Goal: Subscribe to service/newsletter

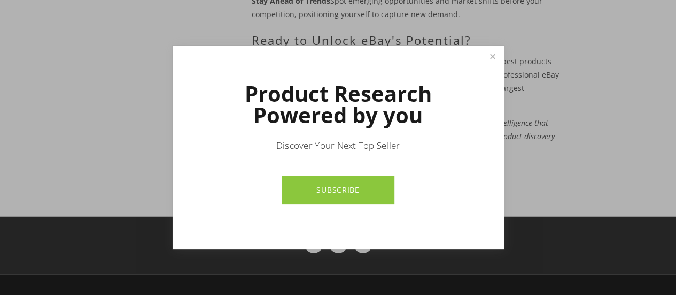
scroll to position [1238, 0]
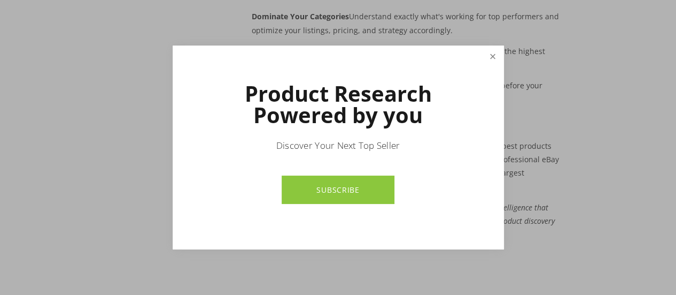
click at [495, 54] on link "Close" at bounding box center [492, 56] width 19 height 19
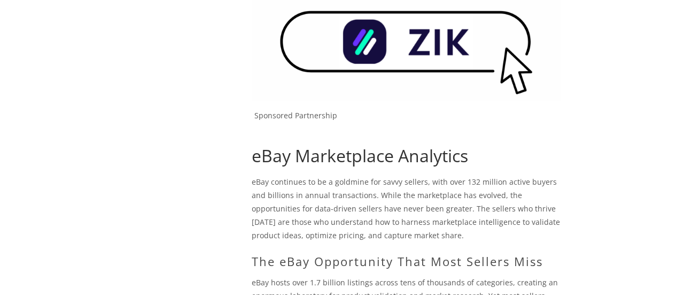
scroll to position [8, 0]
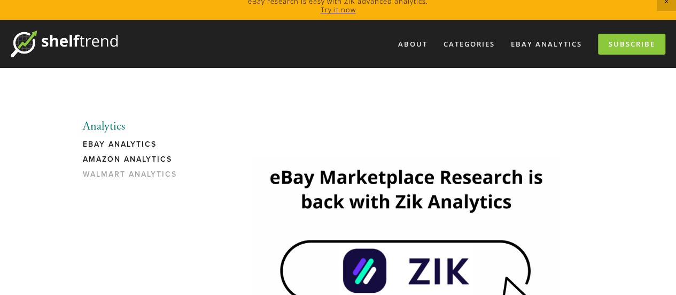
click at [117, 158] on link "Amazon Analytics" at bounding box center [134, 162] width 102 height 15
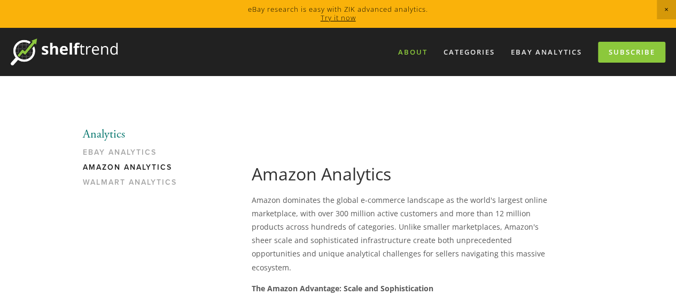
click at [413, 52] on link "About" at bounding box center [412, 52] width 43 height 18
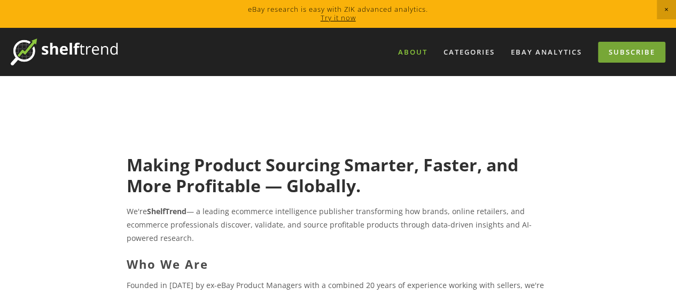
click at [624, 49] on link "Subscribe" at bounding box center [631, 52] width 67 height 21
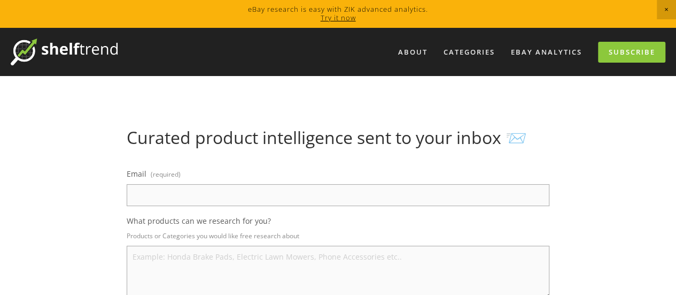
click at [175, 192] on input "Email (required)" at bounding box center [338, 195] width 423 height 22
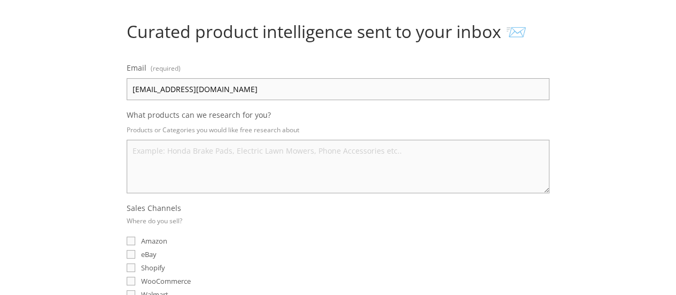
scroll to position [107, 0]
type input "onewayllc@myyahoo.com"
click at [130, 253] on input "eBay" at bounding box center [131, 253] width 9 height 9
checkbox input "true"
click at [159, 150] on textarea "What products can we research for you?" at bounding box center [338, 164] width 423 height 53
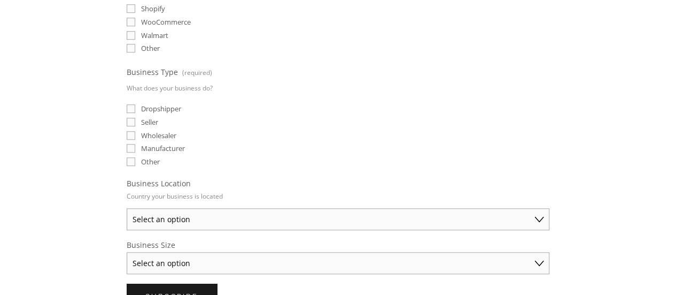
scroll to position [374, 0]
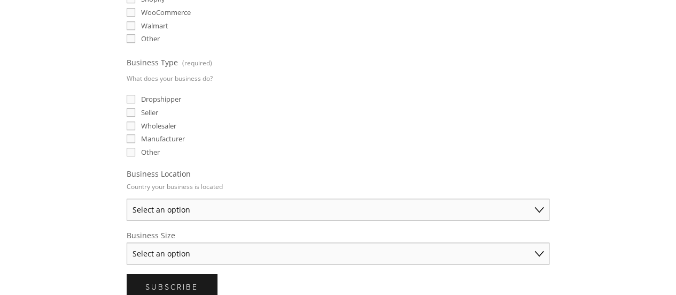
type textarea "STEM toys, selfie sticks, nano tape, microfiber cloths"
click at [130, 109] on input "Seller" at bounding box center [131, 112] width 9 height 9
checkbox input "true"
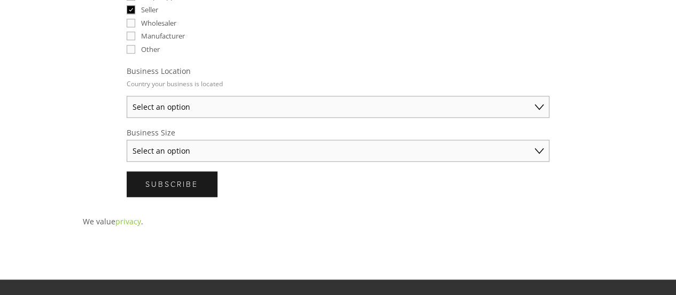
scroll to position [481, 0]
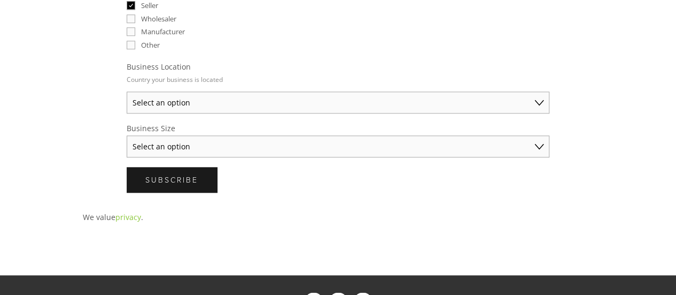
click at [344, 99] on select "Select an option Australia United States United Kingdom China Japan Germany Can…" at bounding box center [338, 102] width 423 height 22
select select "United States"
click at [127, 91] on select "Select an option Australia United States United Kingdom China Japan Germany Can…" at bounding box center [338, 102] width 423 height 22
click at [251, 140] on select "Select an option Solo Merchant (under $50K annual sales) Small Business ($50K -…" at bounding box center [338, 146] width 423 height 22
select select "Small Business ($50K - $250K annual sales)"
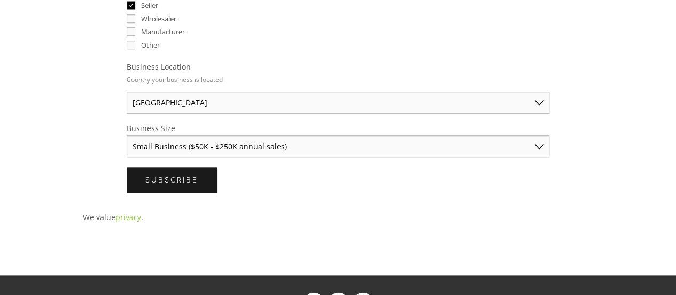
click at [127, 135] on select "Select an option Solo Merchant (under $50K annual sales) Small Business ($50K -…" at bounding box center [338, 146] width 423 height 22
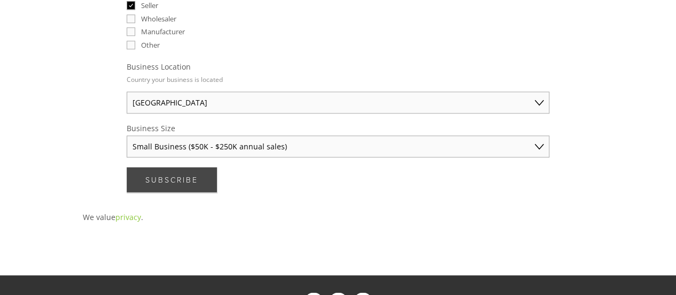
click at [170, 174] on span "Subscribe" at bounding box center [171, 179] width 53 height 10
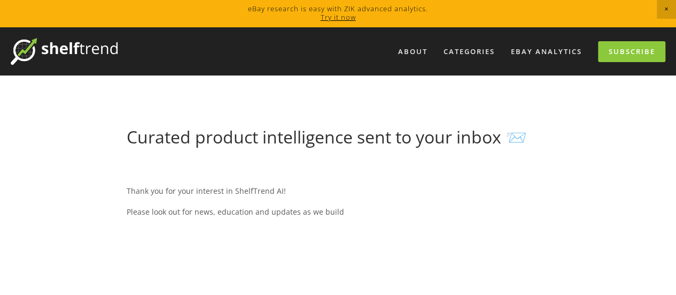
scroll to position [0, 0]
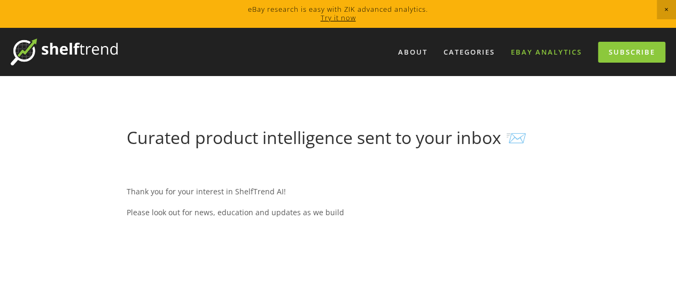
click at [545, 50] on link "eBay Analytics" at bounding box center [546, 52] width 85 height 18
